Goal: Task Accomplishment & Management: Complete application form

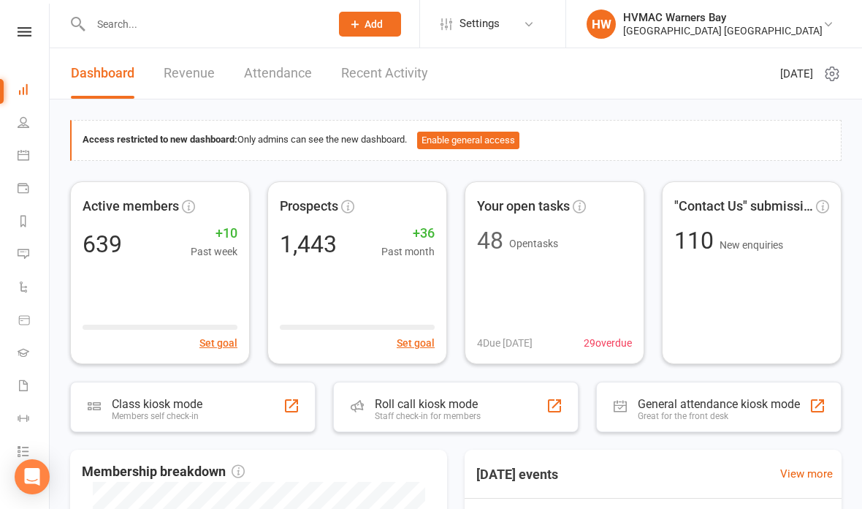
click at [170, 34] on input "text" at bounding box center [203, 24] width 234 height 20
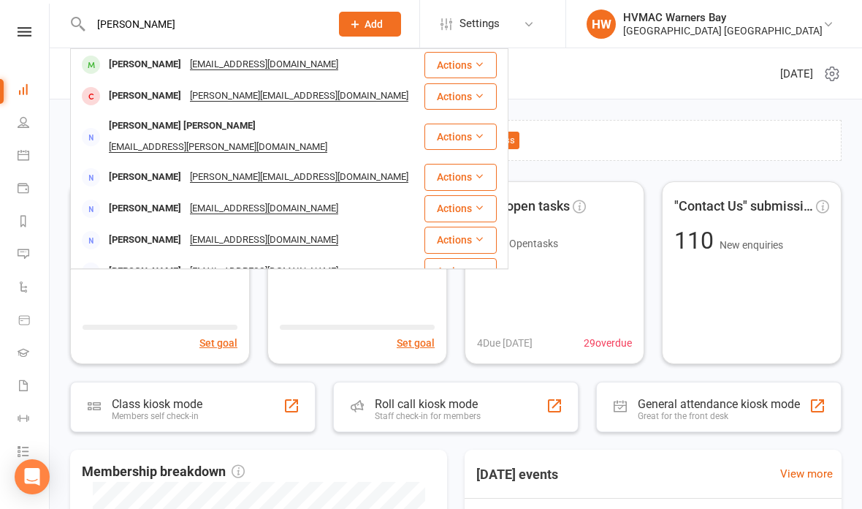
type input "[PERSON_NAME]"
click at [163, 69] on div "[PERSON_NAME]" at bounding box center [144, 64] width 81 height 21
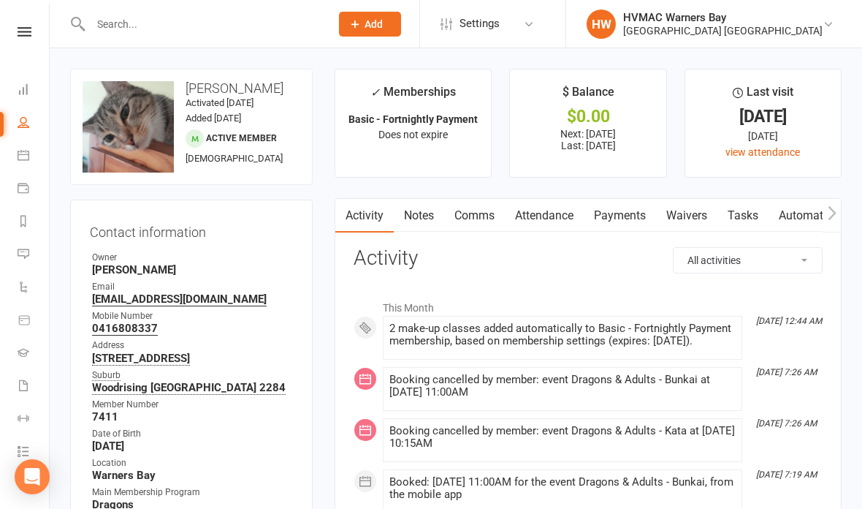
click at [688, 218] on link "Waivers" at bounding box center [686, 216] width 61 height 34
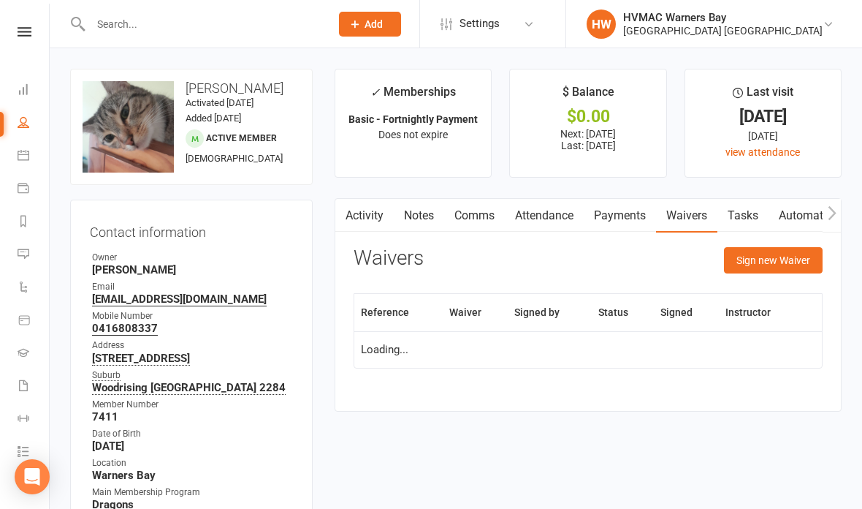
click at [770, 268] on button "Sign new Waiver" at bounding box center [773, 260] width 99 height 26
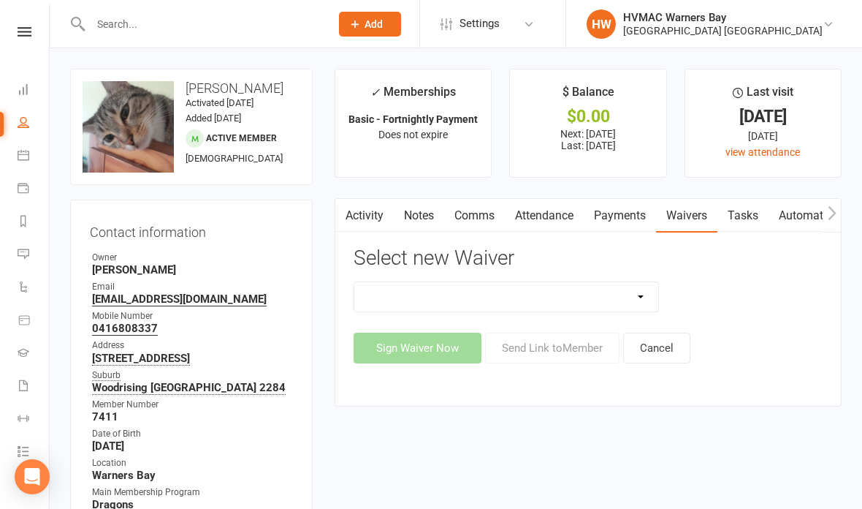
click at [518, 288] on select "Cancellation Form Cancellation Form - Kinder Kicks Fitness Challenge Goals Asse…" at bounding box center [506, 296] width 304 height 29
select select "5750"
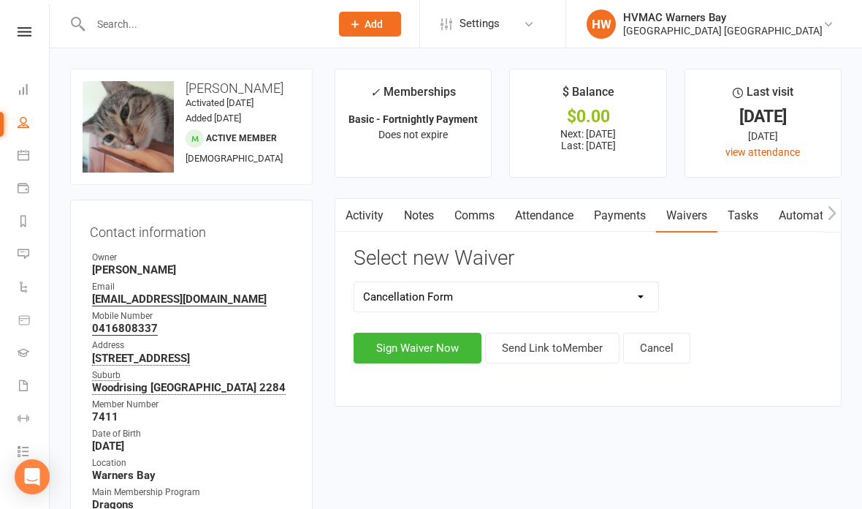
click at [394, 354] on button "Sign Waiver Now" at bounding box center [418, 347] width 128 height 31
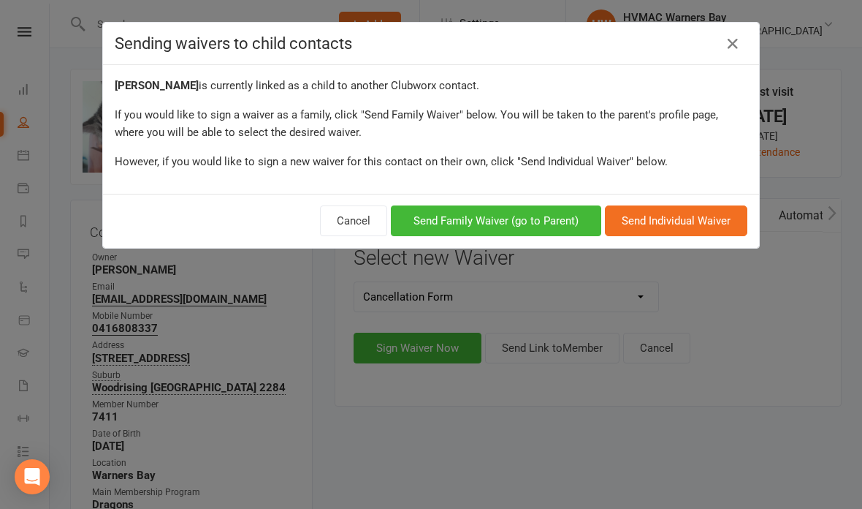
click at [483, 217] on button "Send Family Waiver (go to Parent)" at bounding box center [496, 220] width 210 height 31
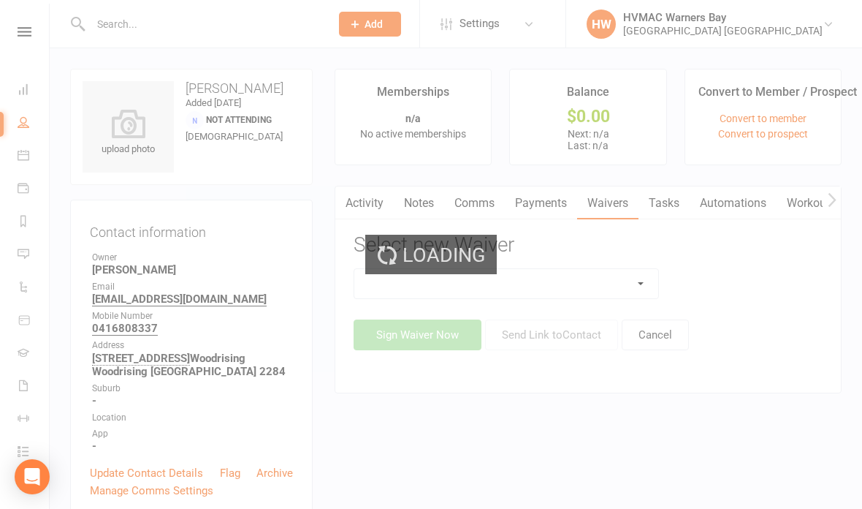
click at [544, 282] on div "Loading" at bounding box center [431, 254] width 862 height 509
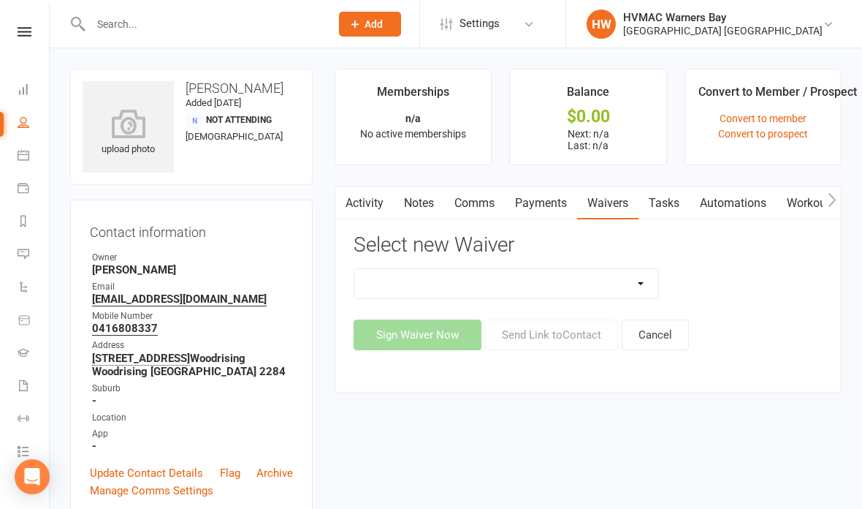
click at [550, 269] on select "Cancellation Form Cancellation Form - Kinder Kicks Fitness Challenge Goals Asse…" at bounding box center [506, 283] width 304 height 29
select select "5750"
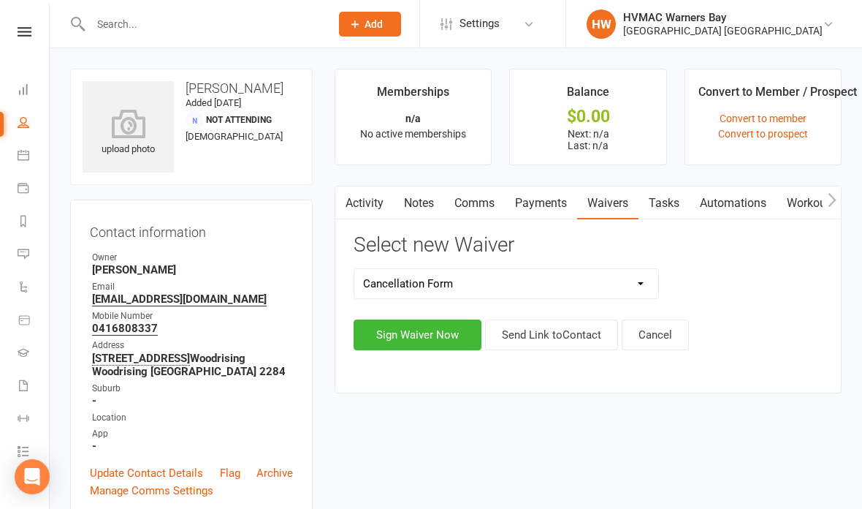
click at [412, 319] on button "Sign Waiver Now" at bounding box center [418, 334] width 128 height 31
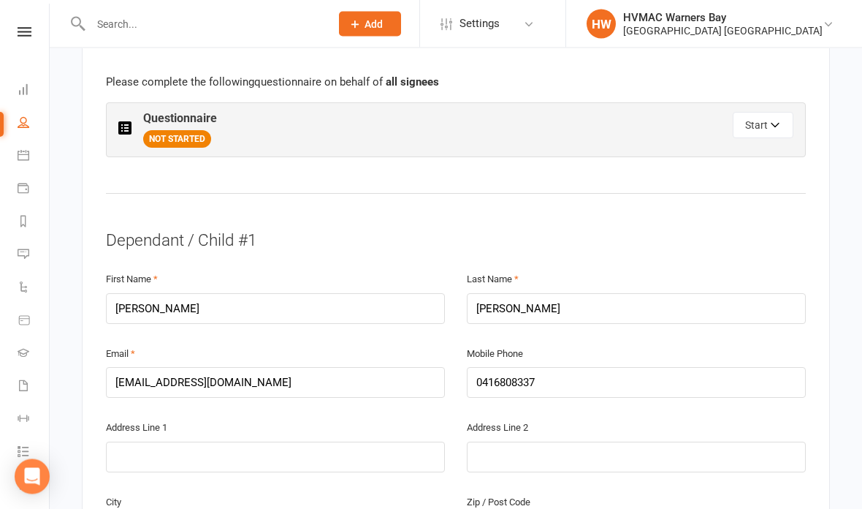
click at [783, 113] on button "Start" at bounding box center [763, 126] width 61 height 26
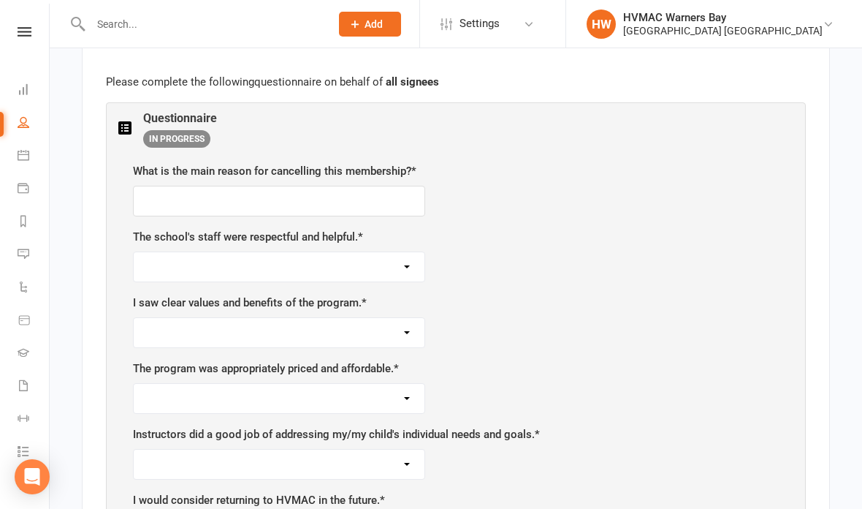
scroll to position [891, 0]
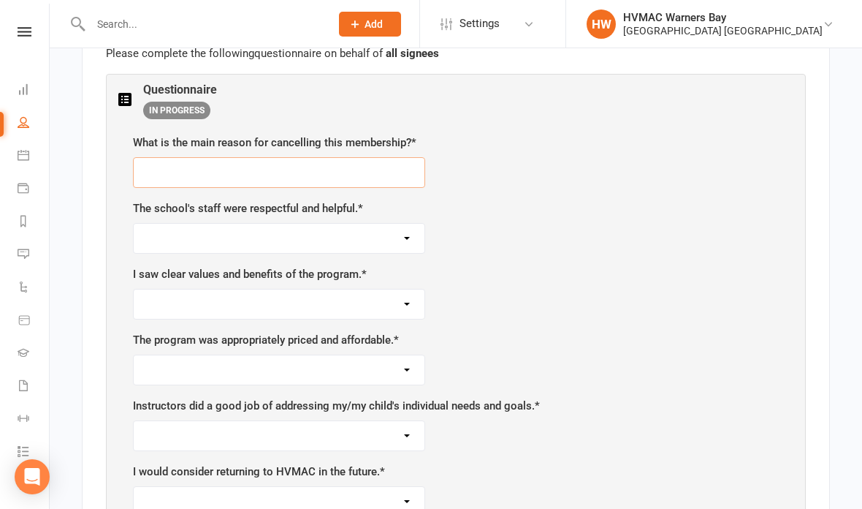
click at [171, 157] on input "text" at bounding box center [279, 172] width 292 height 31
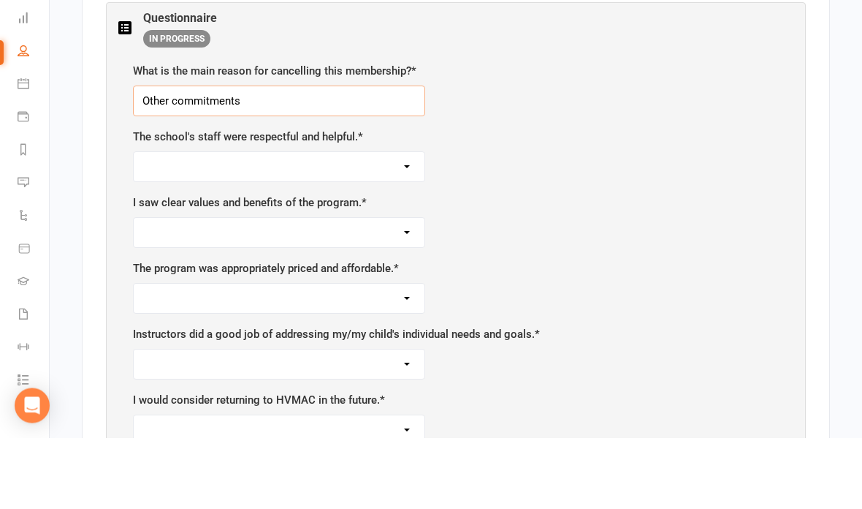
click at [207, 157] on input "Other commitments" at bounding box center [279, 172] width 292 height 31
type input "O"
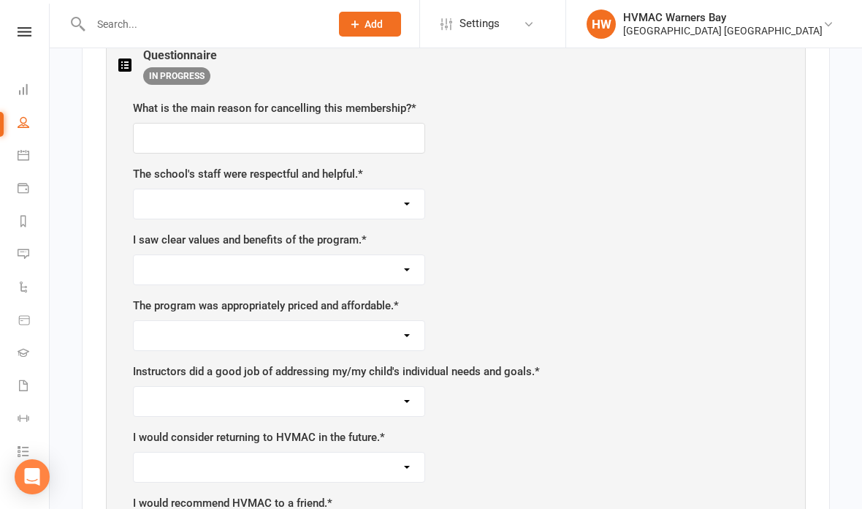
scroll to position [924, 0]
click at [248, 123] on input "text" at bounding box center [279, 138] width 292 height 31
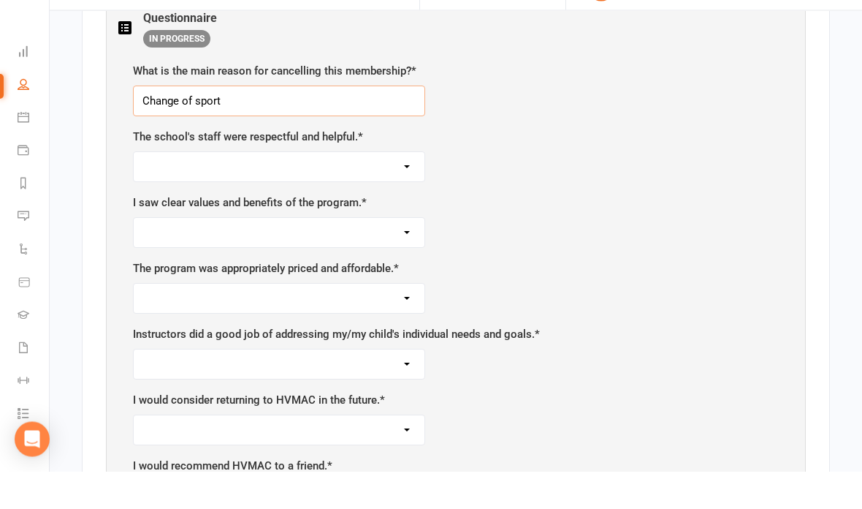
type input "Change of sport"
click at [400, 190] on select "Strongly Agree Agree Neutral Disagree Strongly Disagree" at bounding box center [279, 204] width 291 height 29
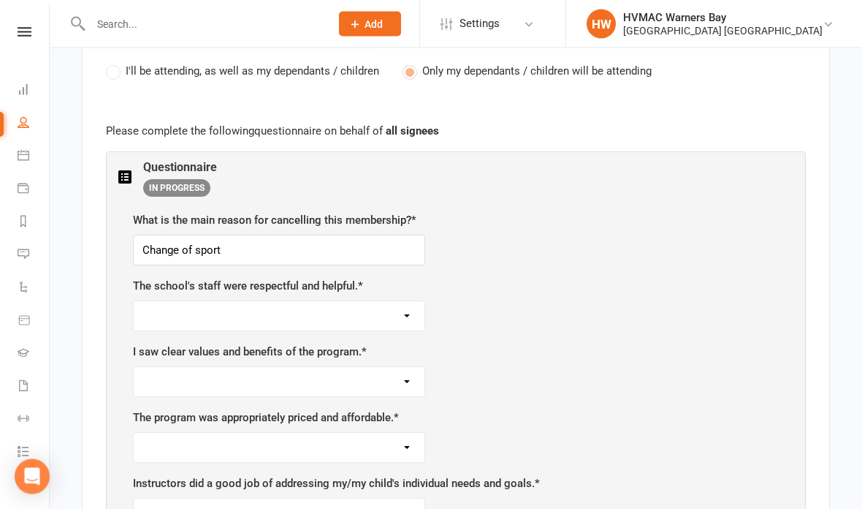
scroll to position [820, 0]
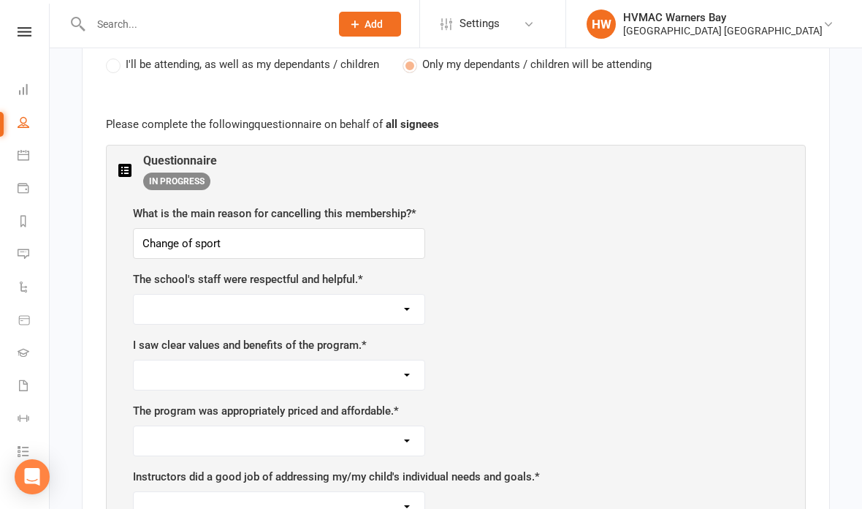
click at [416, 294] on select "Strongly Agree Agree Neutral Disagree Strongly Disagree" at bounding box center [279, 308] width 291 height 29
select select "Strongly Agree"
click at [410, 360] on select "Strongly Agree Agree Neutral Disagree Strongly Disagree" at bounding box center [279, 374] width 291 height 29
select select "Strongly Agree"
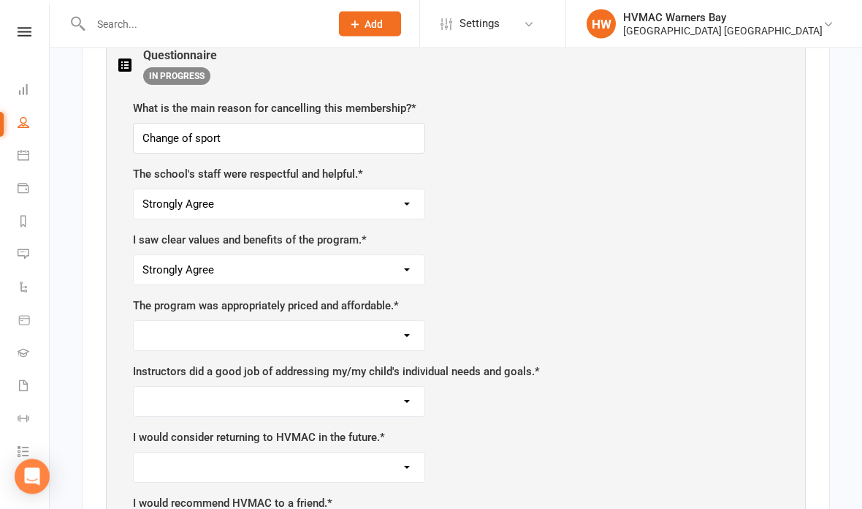
scroll to position [926, 0]
click at [406, 320] on select "Strongly Agree Agree Neutral Disagree Strongly Disagree" at bounding box center [279, 334] width 291 height 29
select select "Agree"
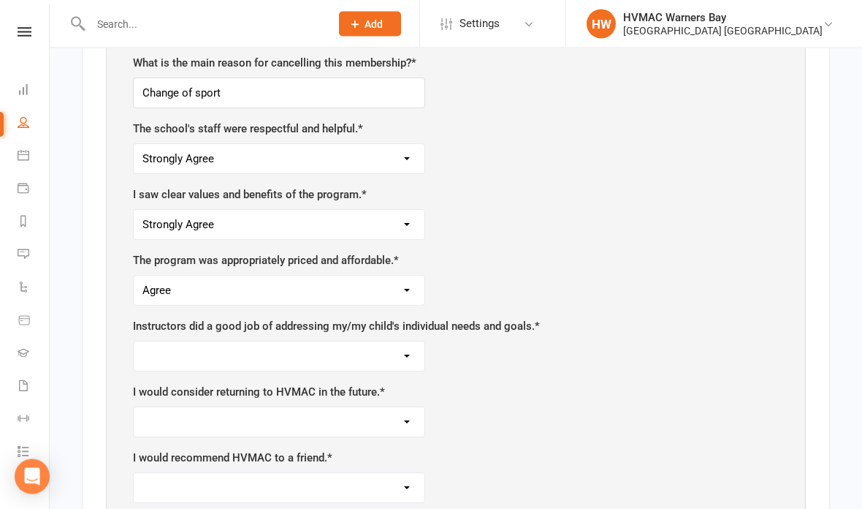
scroll to position [976, 0]
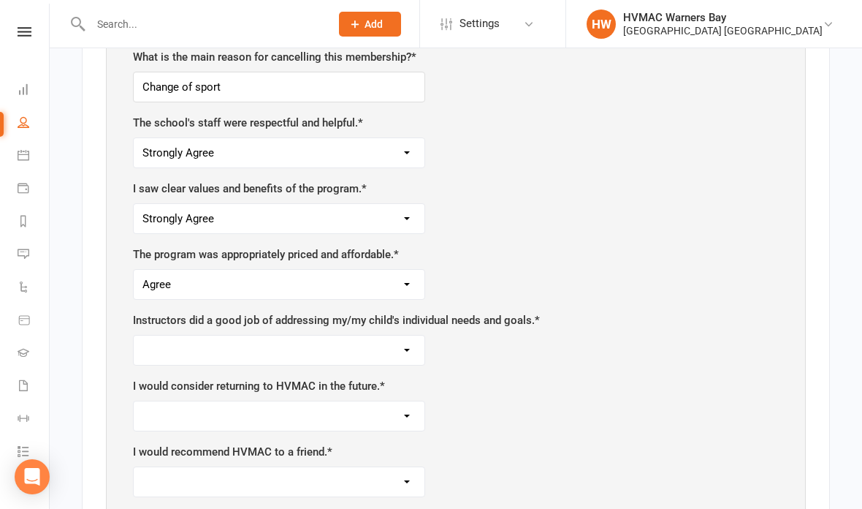
click at [409, 335] on select "Strongly Agree Agree Neutral Disagree Strongly Disagree" at bounding box center [279, 349] width 291 height 29
select select "Strongly Agree"
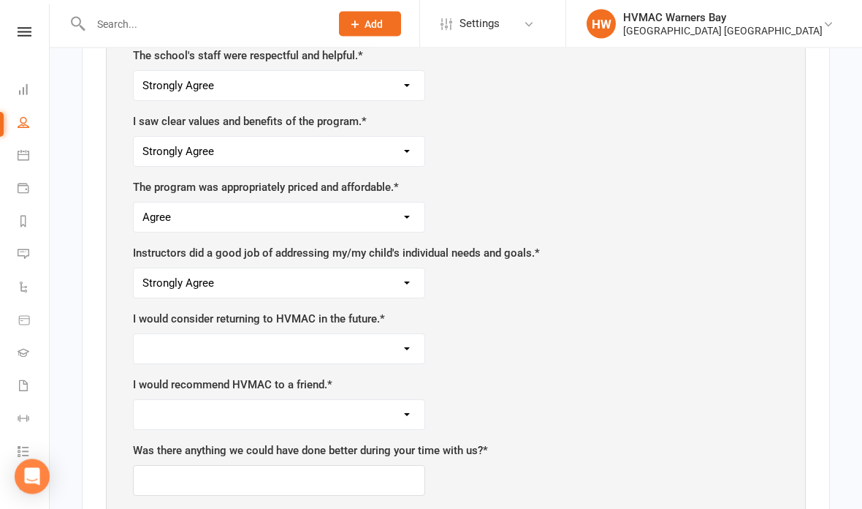
scroll to position [1046, 0]
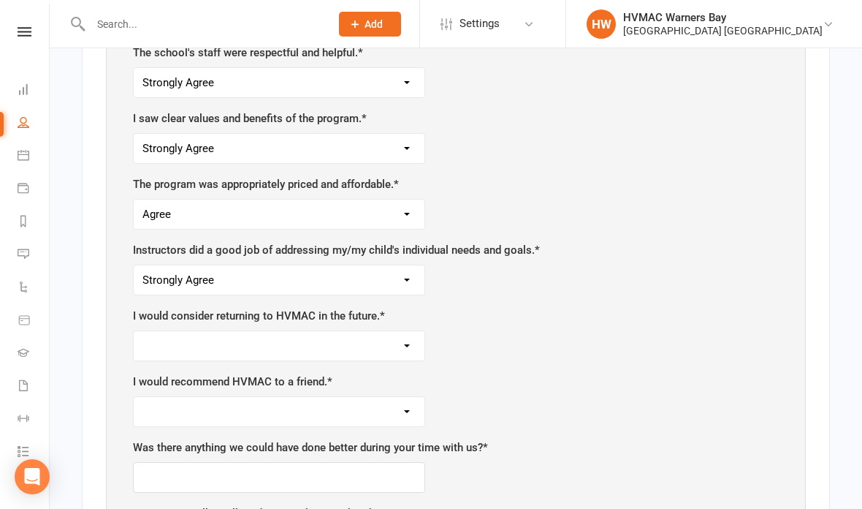
click at [407, 331] on select "Strongly Agree Agree Neutral Disagree Strongly Disagree" at bounding box center [279, 345] width 291 height 29
select select "Neutral"
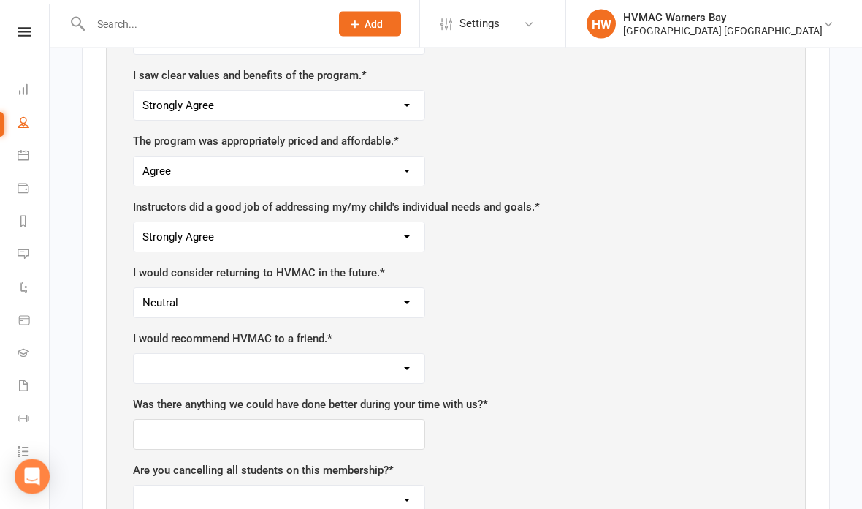
click at [403, 354] on select "Strongly Agree Agree Neutral Disagree Strongly Disagree" at bounding box center [279, 368] width 291 height 29
select select "Agree"
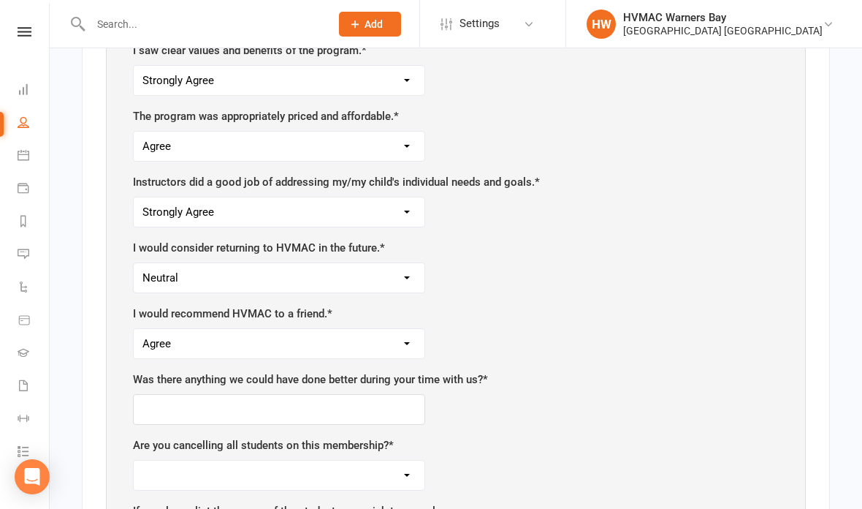
scroll to position [1148, 0]
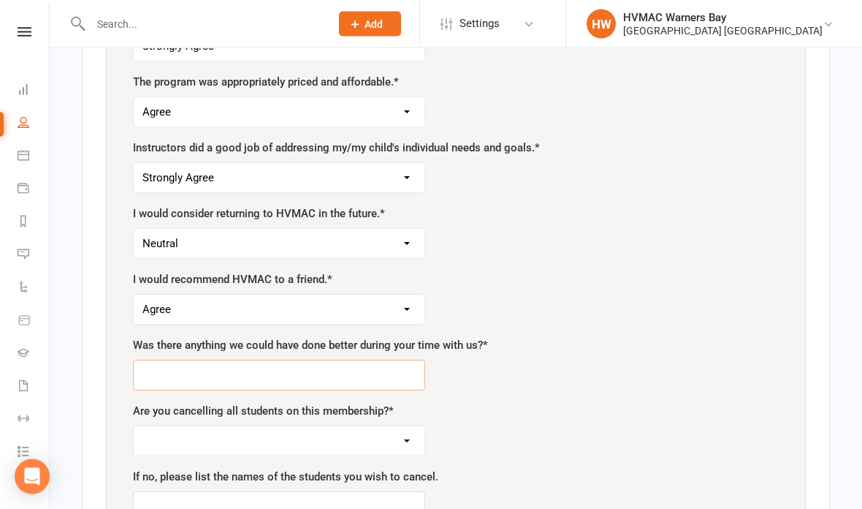
click at [225, 360] on input "text" at bounding box center [279, 375] width 292 height 31
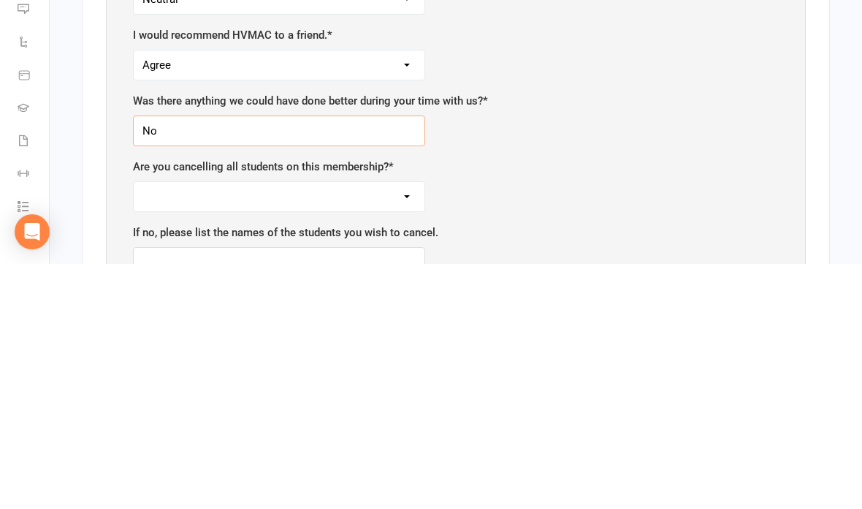
type input "No"
click at [348, 427] on select "Yes No" at bounding box center [279, 441] width 291 height 29
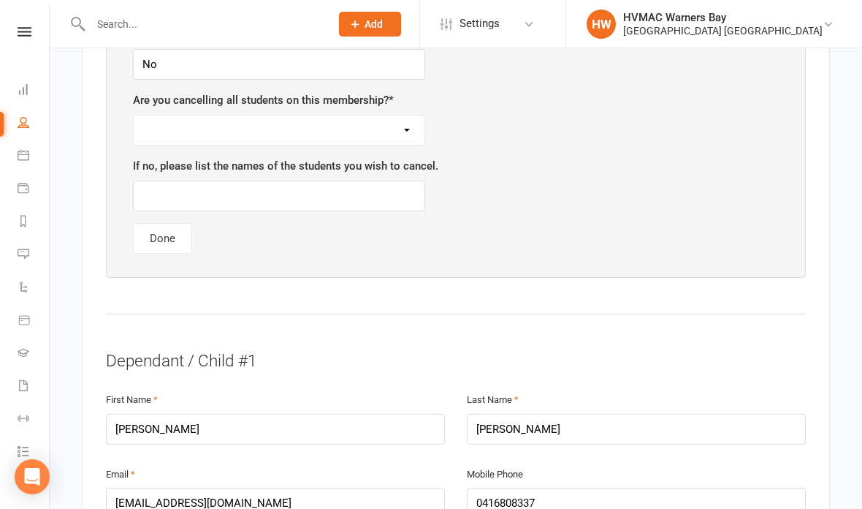
click at [411, 115] on select "Yes No" at bounding box center [279, 129] width 291 height 29
select select "Yes"
click at [170, 223] on button "Done" at bounding box center [162, 238] width 59 height 31
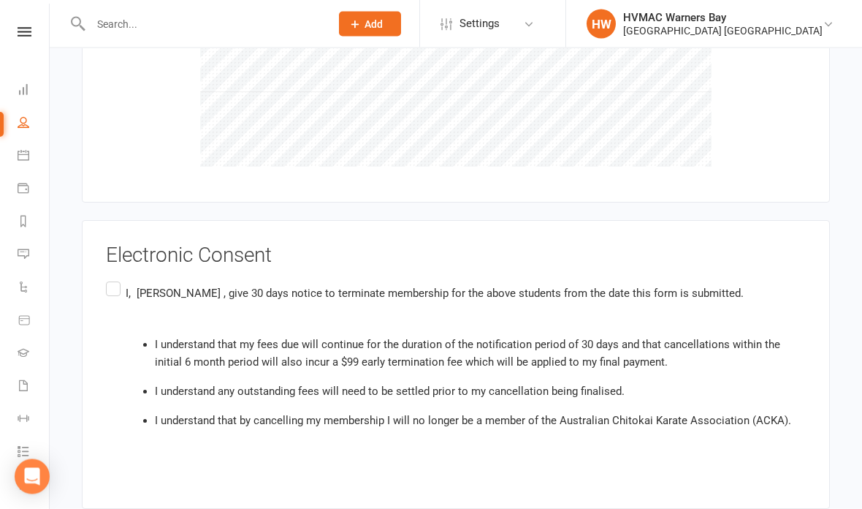
scroll to position [1683, 0]
click at [112, 278] on label "I, [PERSON_NAME] , give 30 days notice to terminate membership for the above st…" at bounding box center [456, 371] width 700 height 186
click at [112, 278] on input "I, [PERSON_NAME] , give 30 days notice to terminate membership for the above st…" at bounding box center [110, 278] width 9 height 0
